Goal: Understand process/instructions: Learn how to perform a task or action

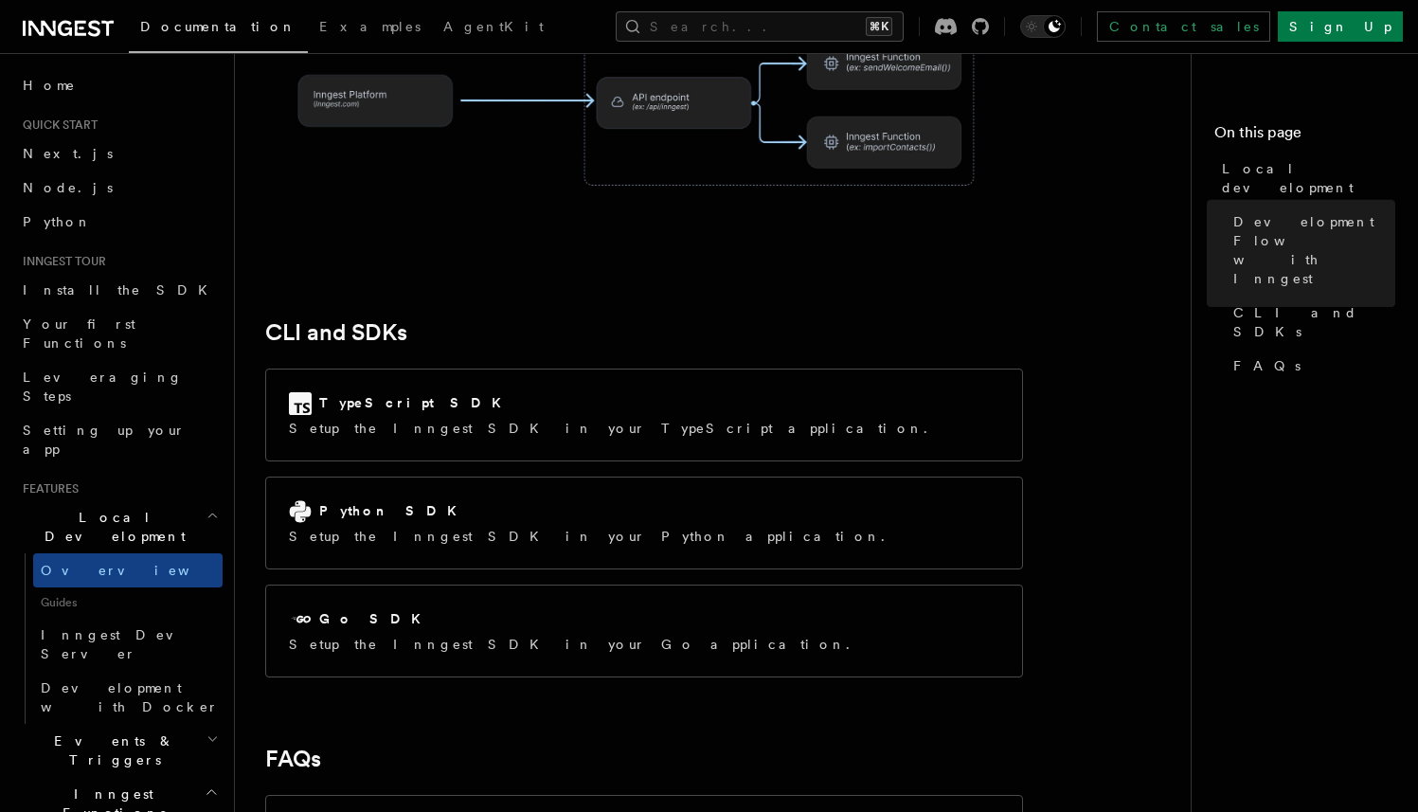
scroll to position [2280, 0]
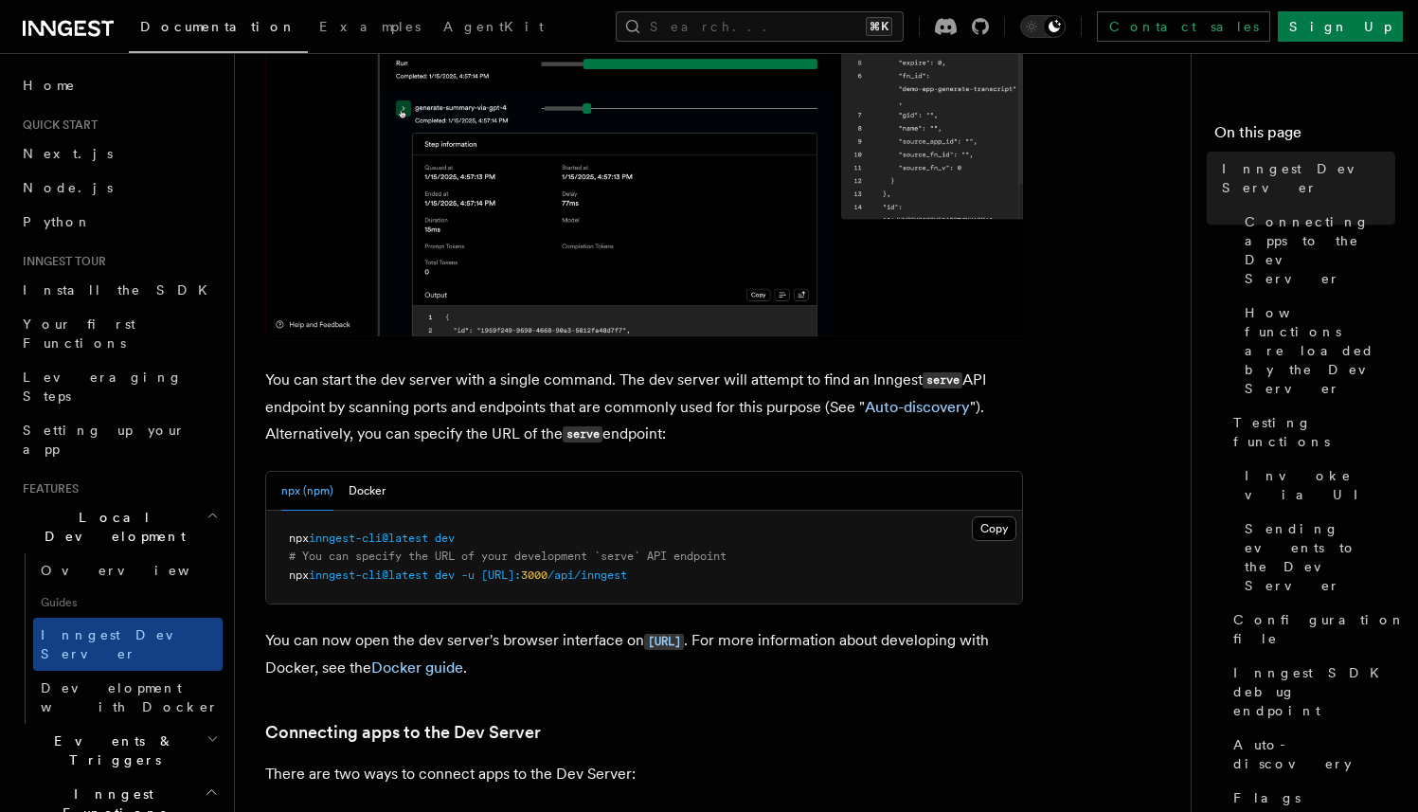
scroll to position [495, 0]
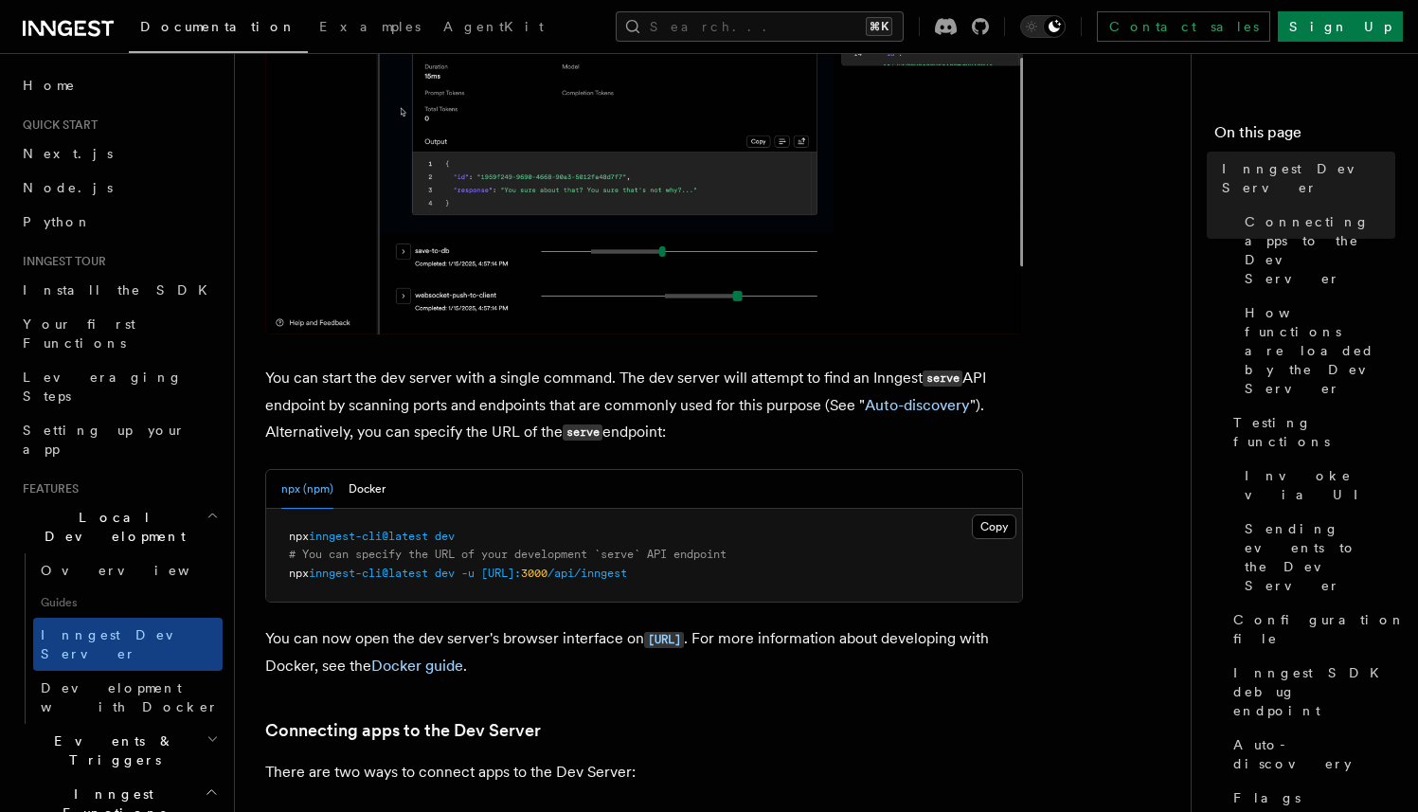
click at [425, 537] on span "inngest-cli@latest" at bounding box center [368, 535] width 119 height 13
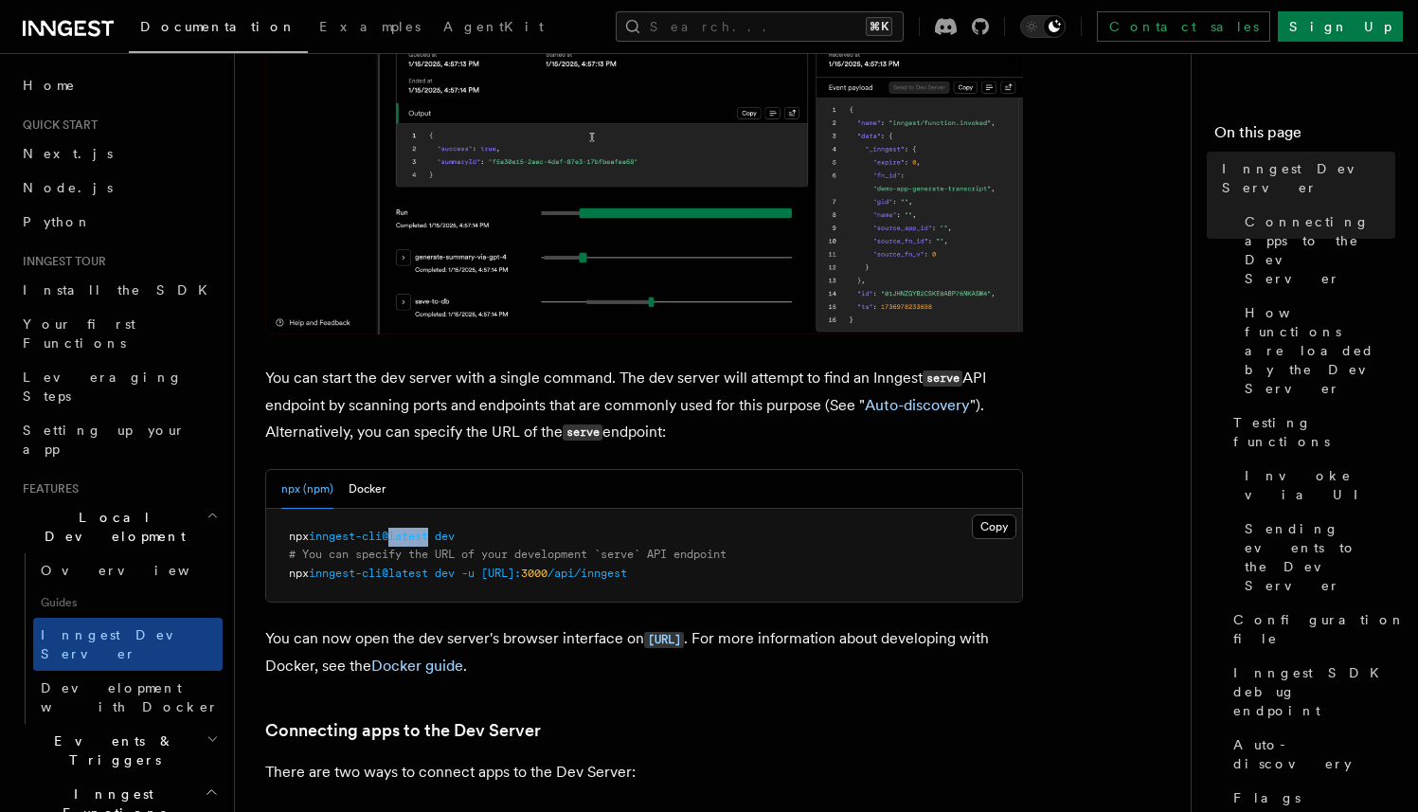
click at [425, 537] on span "inngest-cli@latest" at bounding box center [368, 535] width 119 height 13
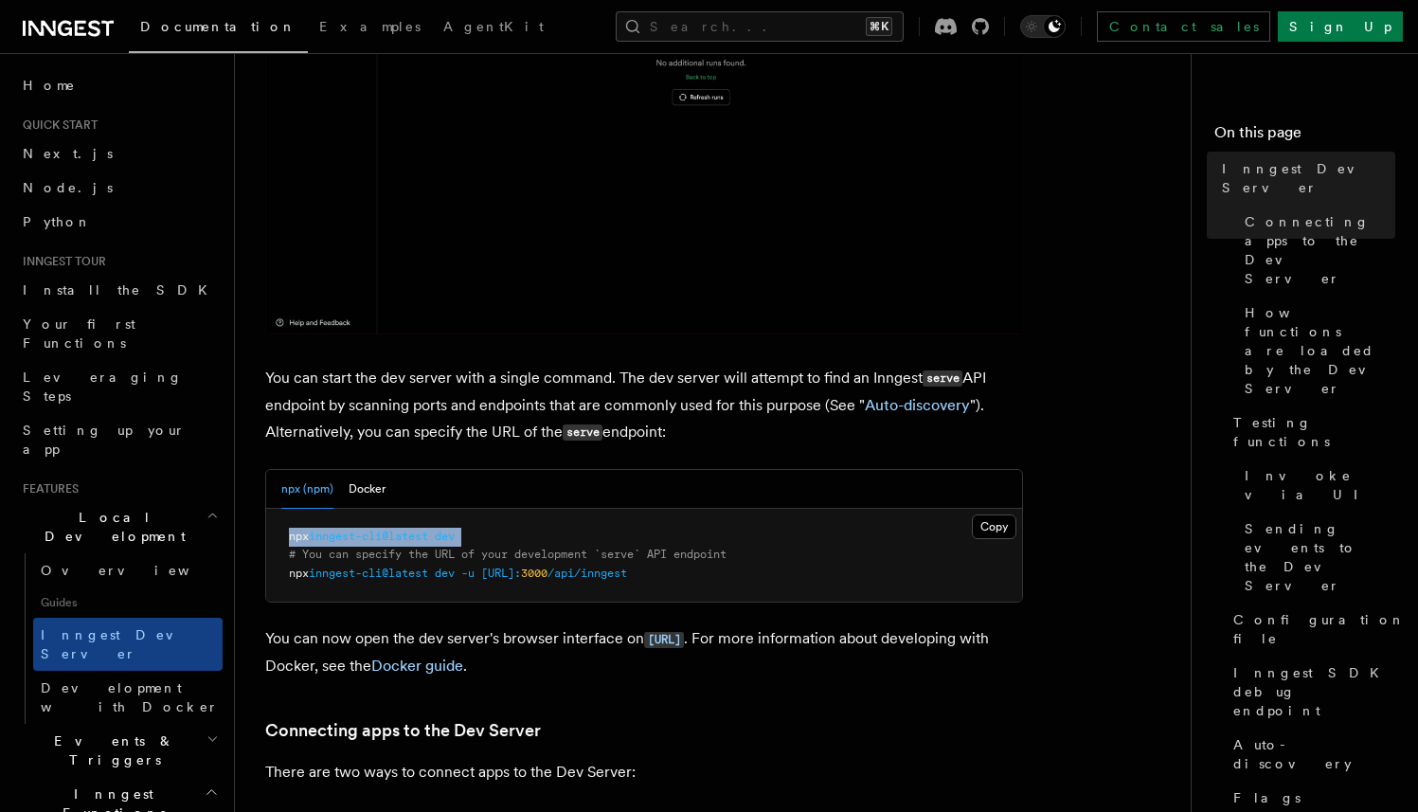
click at [425, 537] on span "inngest-cli@latest" at bounding box center [368, 535] width 119 height 13
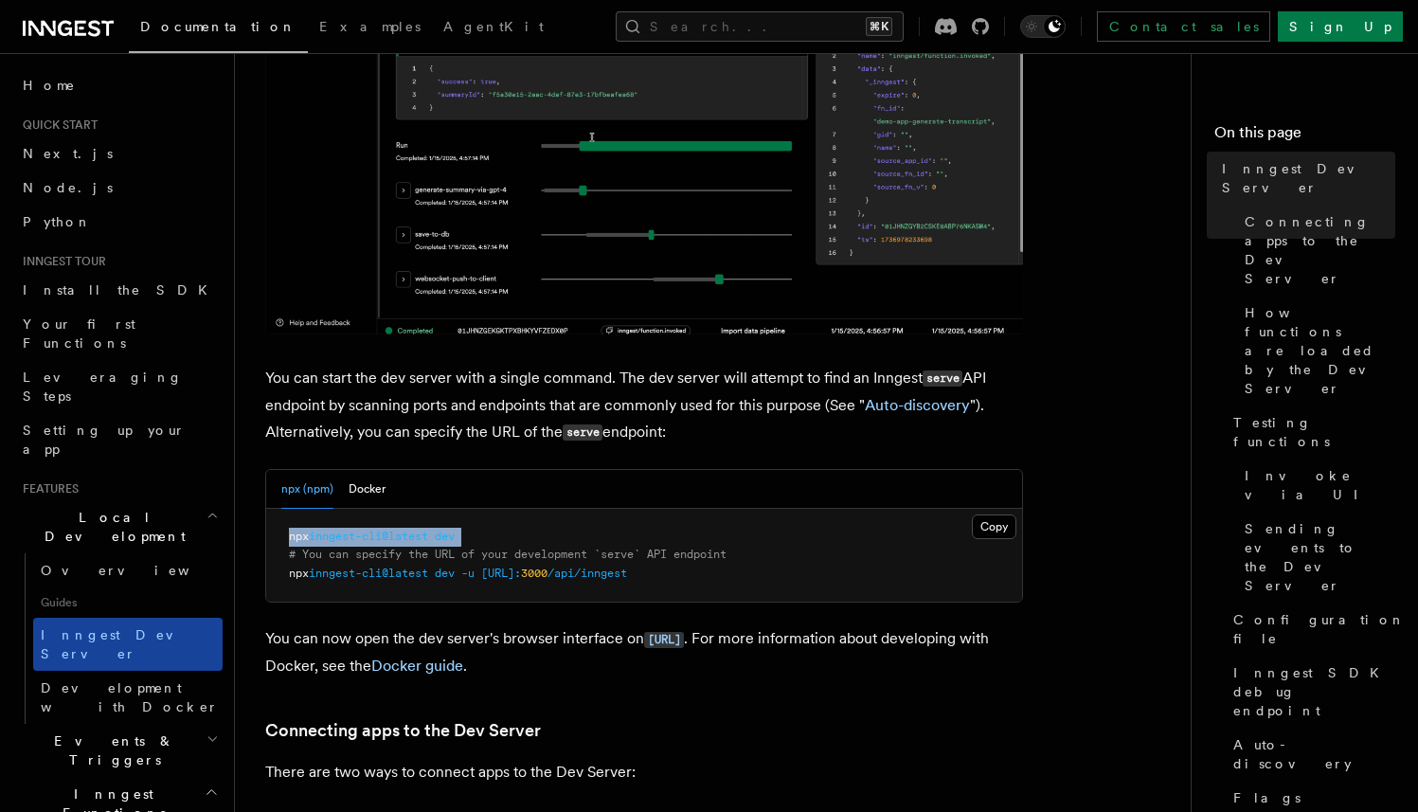
copy code "npx inngest-cli@latest dev"
